Goal: Task Accomplishment & Management: Manage account settings

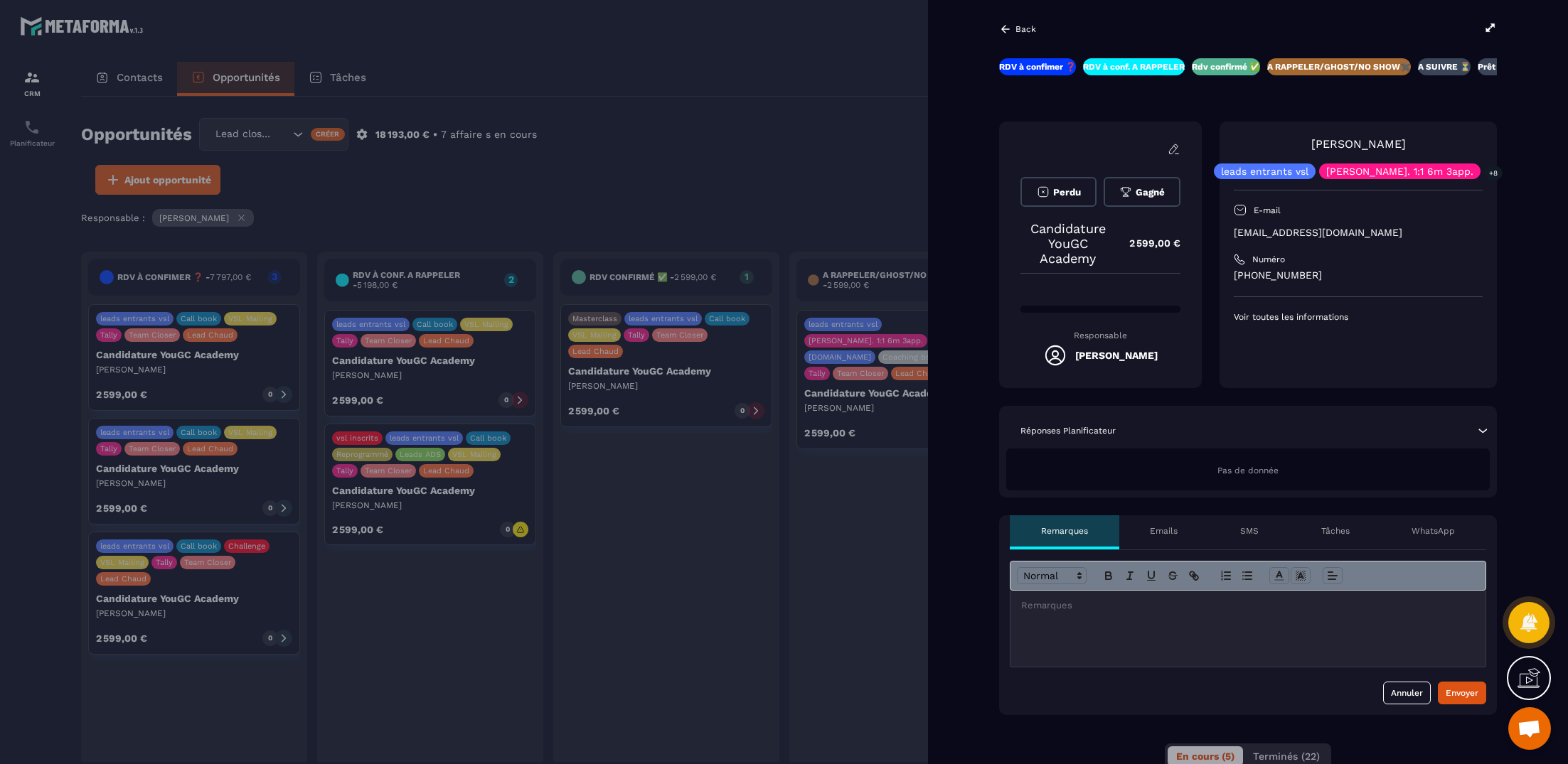
scroll to position [0, 62]
click at [1133, 191] on button "Gagné" at bounding box center [1142, 192] width 77 height 30
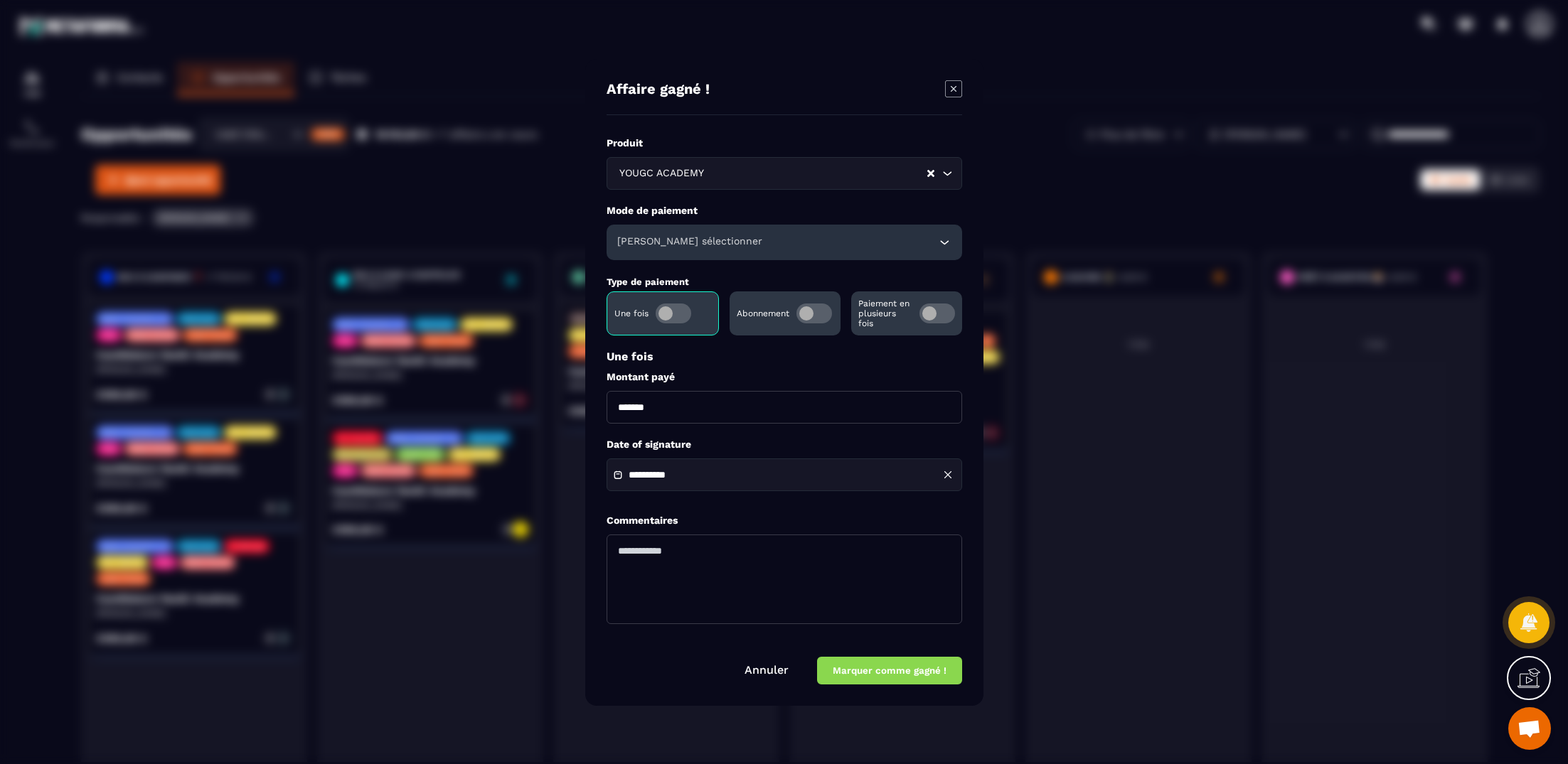
click at [891, 668] on button "Marquer comme gagné !" at bounding box center [890, 670] width 145 height 27
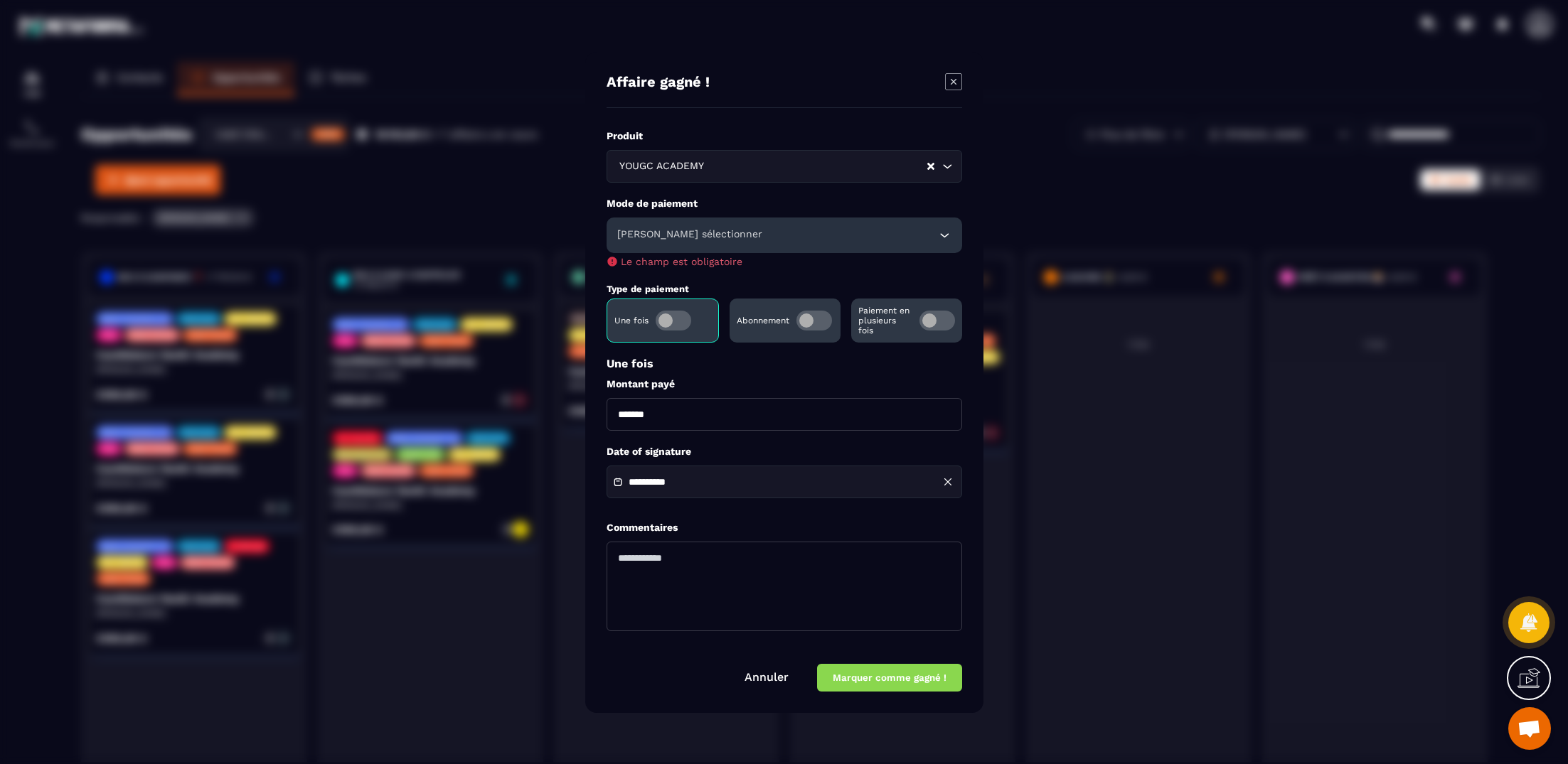
click at [707, 244] on div "[PERSON_NAME] sélectionner" at bounding box center [785, 235] width 356 height 36
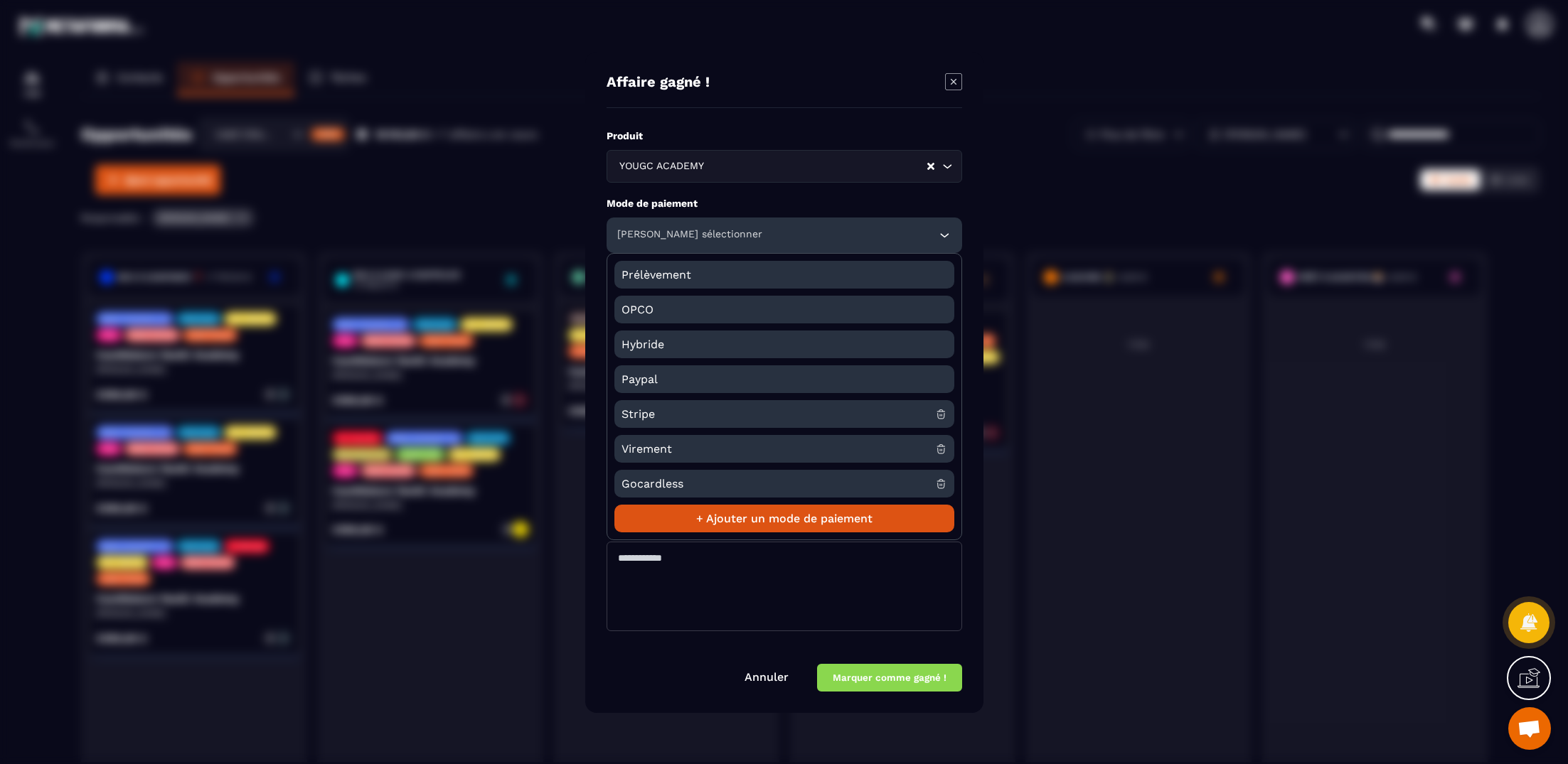
click at [707, 455] on span "Virement" at bounding box center [778, 449] width 313 height 27
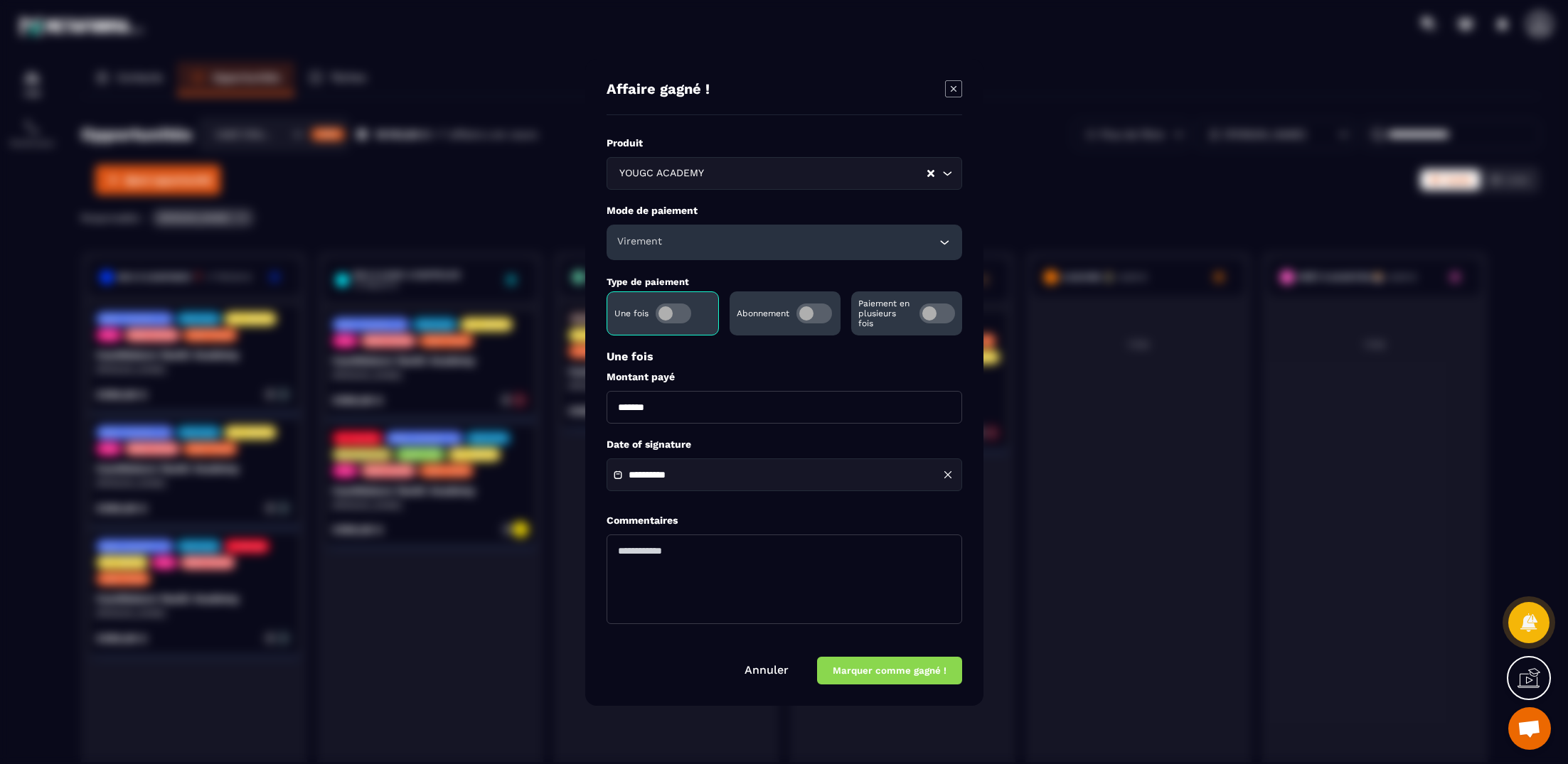
click at [680, 322] on span "Modal window" at bounding box center [673, 313] width 36 height 20
click at [816, 312] on span "Modal window" at bounding box center [814, 313] width 36 height 20
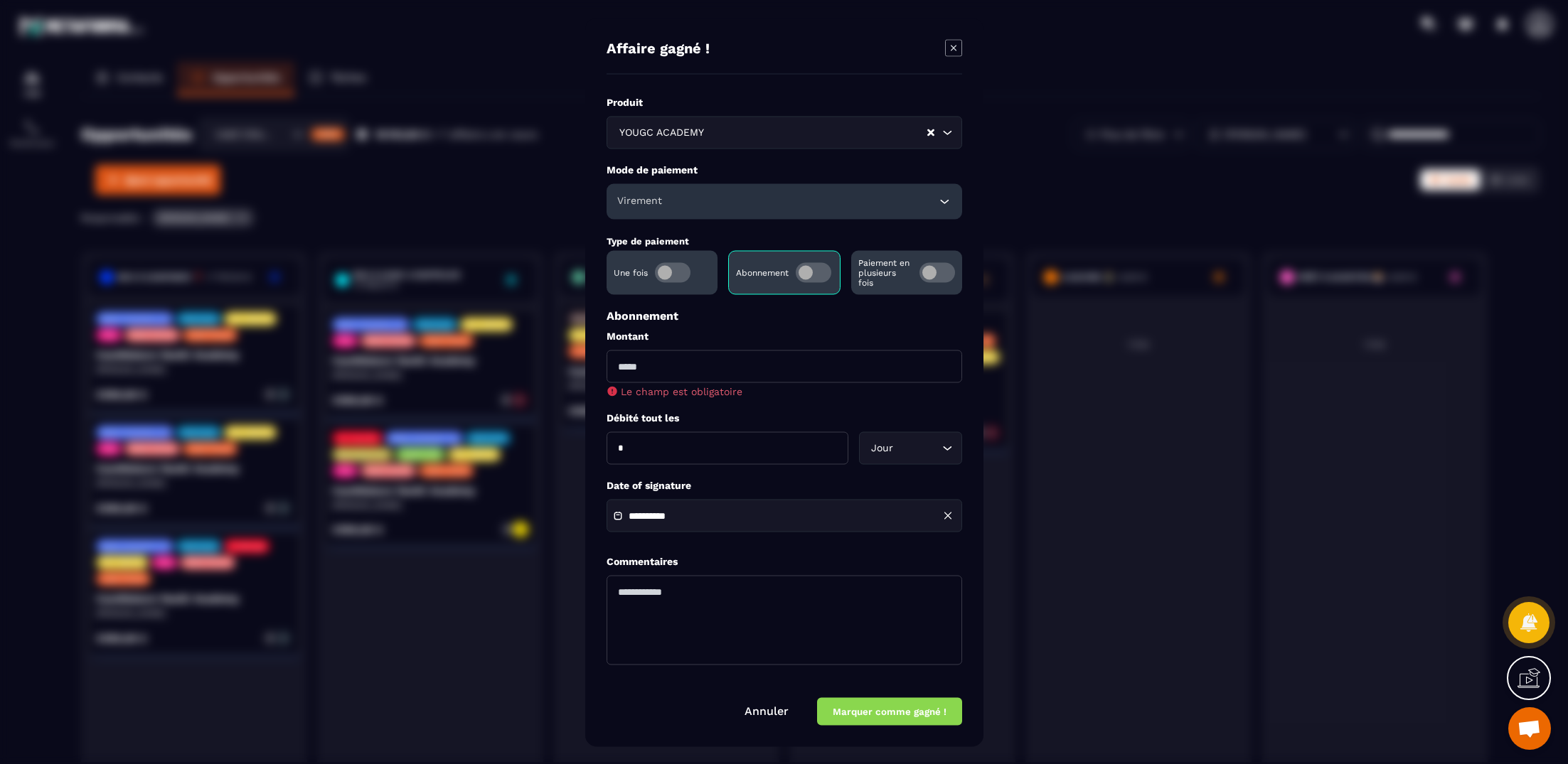
click at [715, 372] on input "Modal window" at bounding box center [785, 366] width 356 height 33
type input "*******"
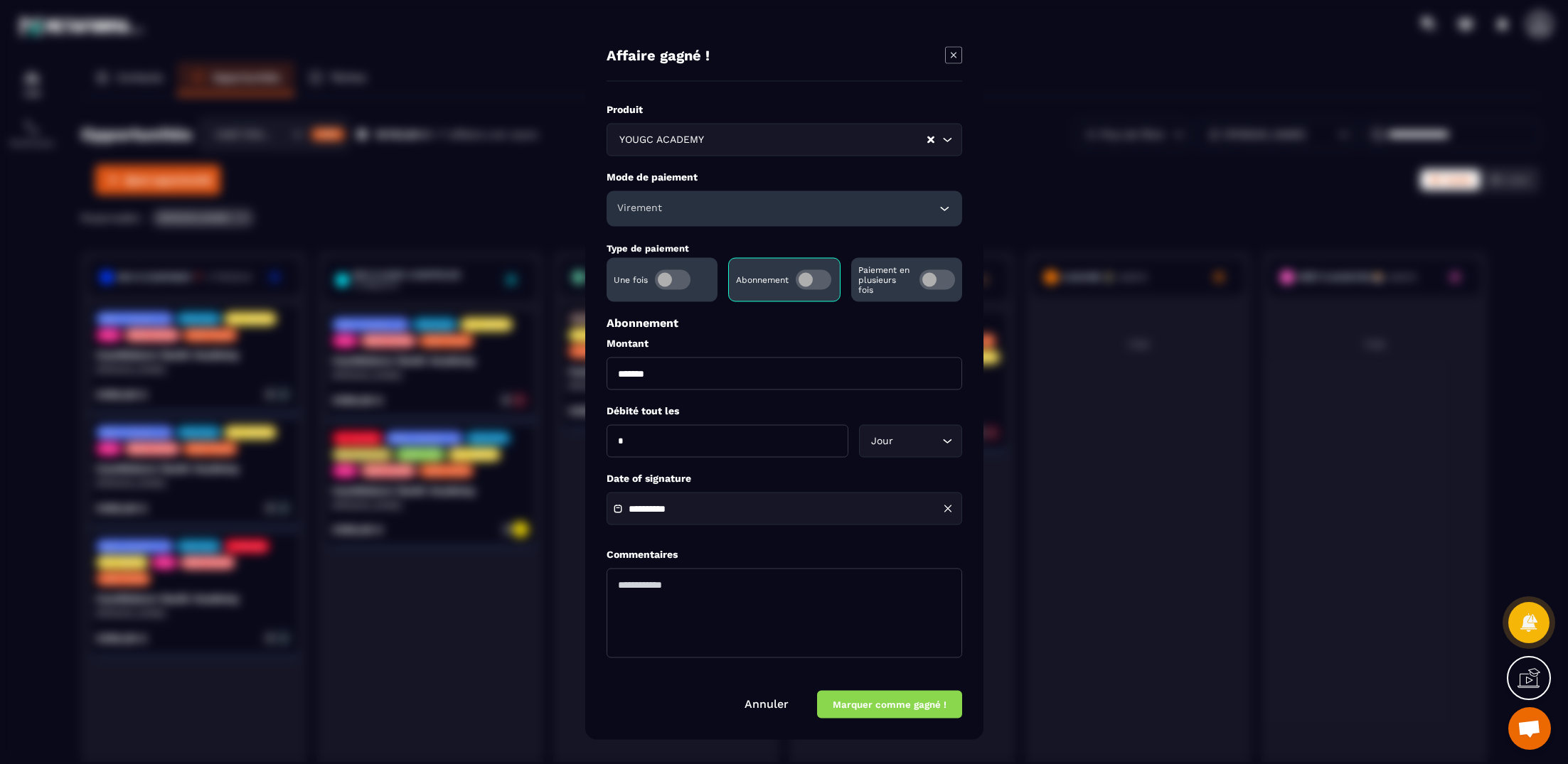
click at [882, 704] on button "Marquer comme gagné !" at bounding box center [890, 704] width 145 height 27
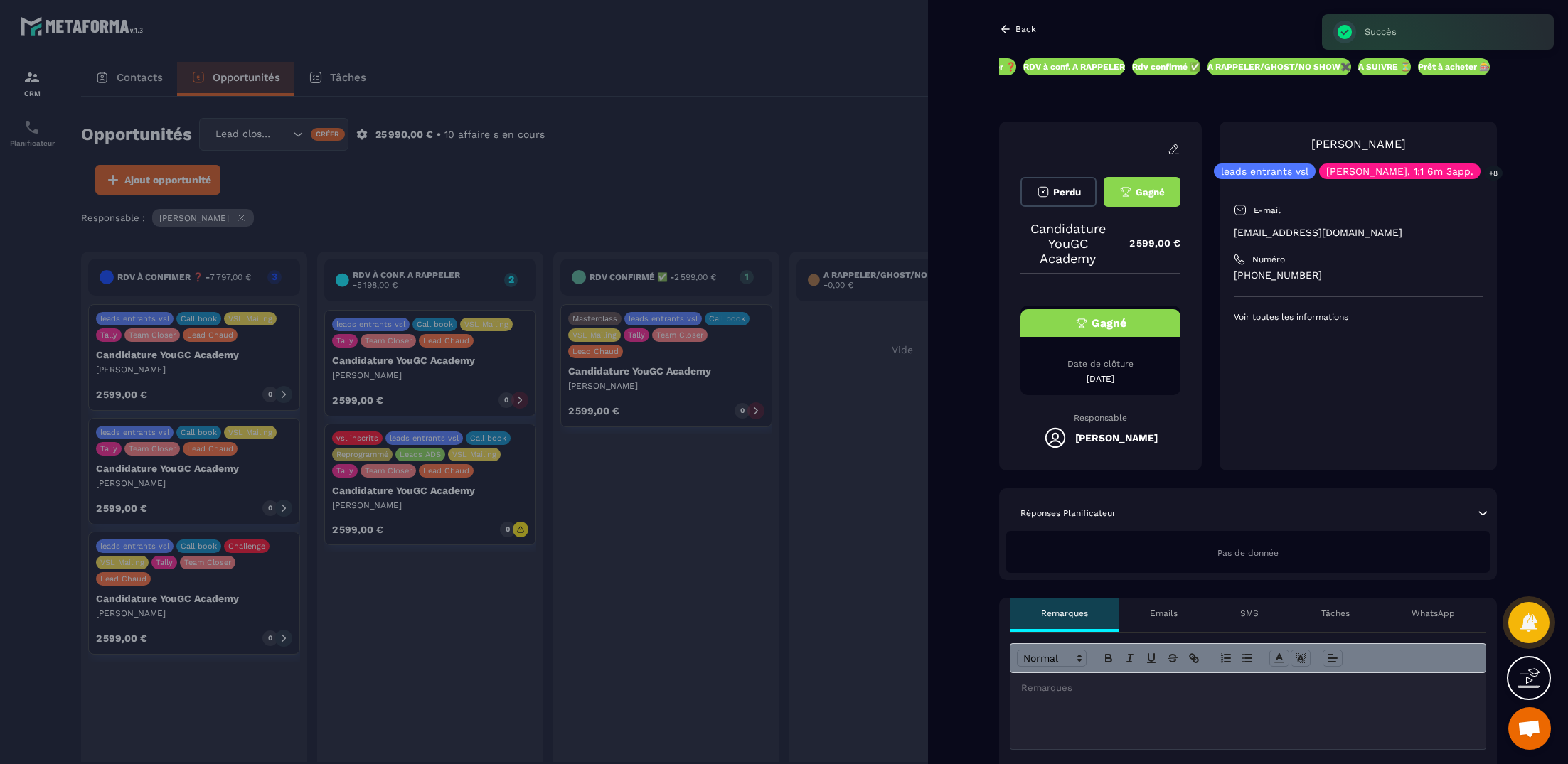
click at [862, 131] on div at bounding box center [784, 382] width 1568 height 764
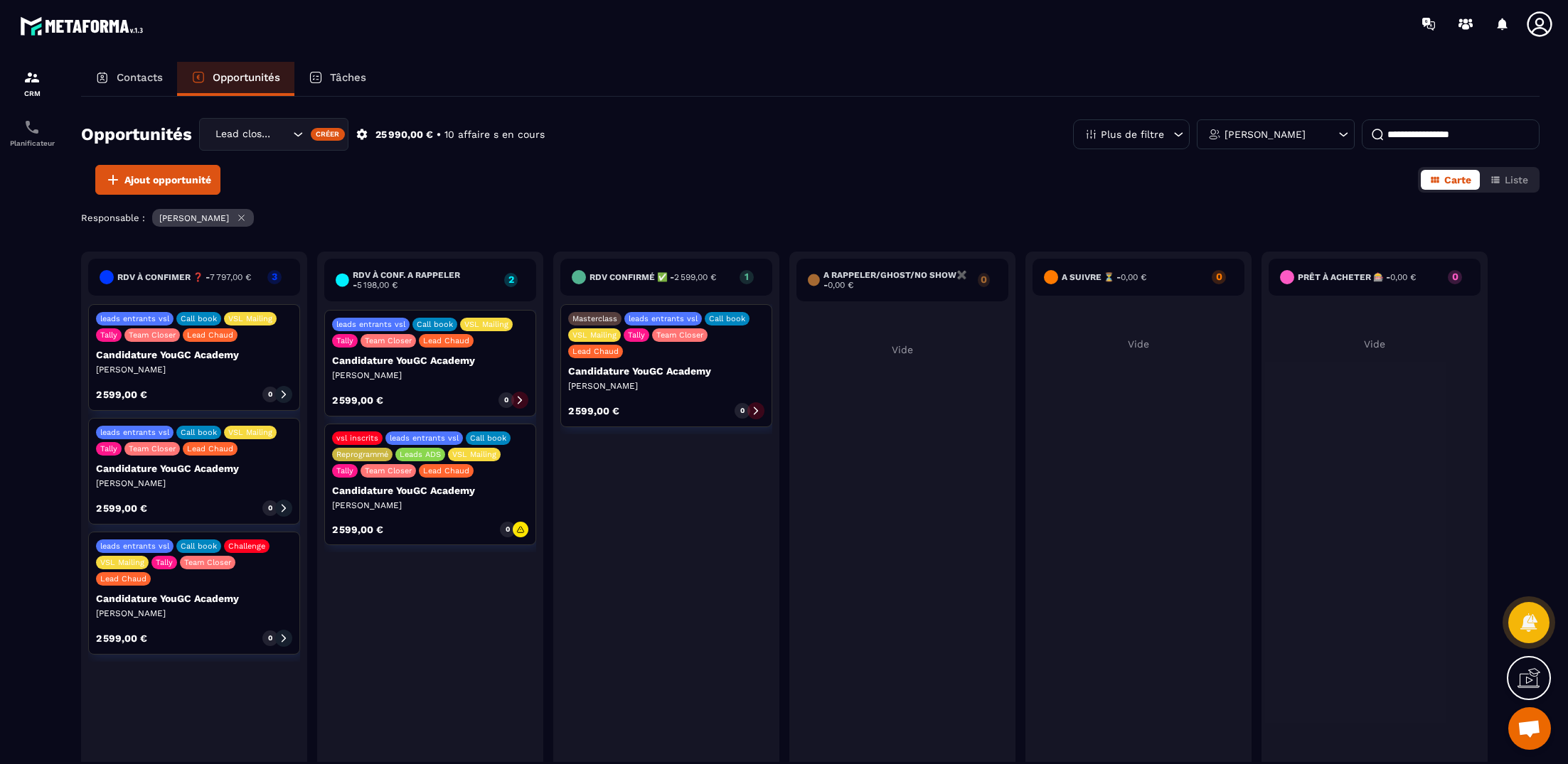
click at [224, 593] on p "Candidature YouGC Academy" at bounding box center [194, 598] width 196 height 11
